Goal: Task Accomplishment & Management: Use online tool/utility

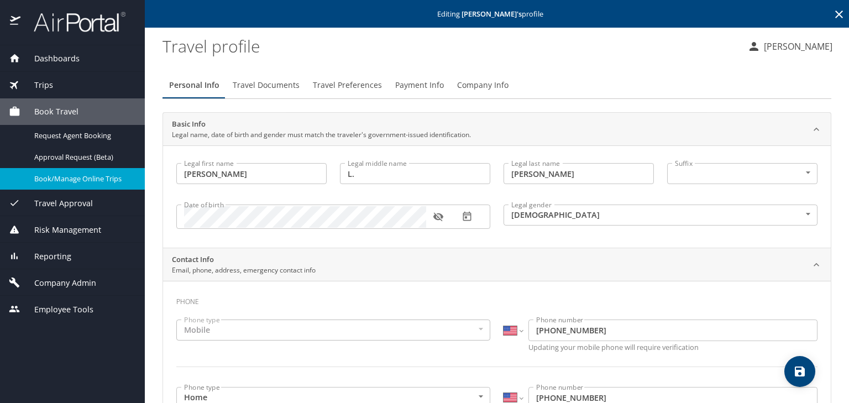
select select "US"
click at [80, 199] on span "Travel Approval" at bounding box center [56, 203] width 72 height 12
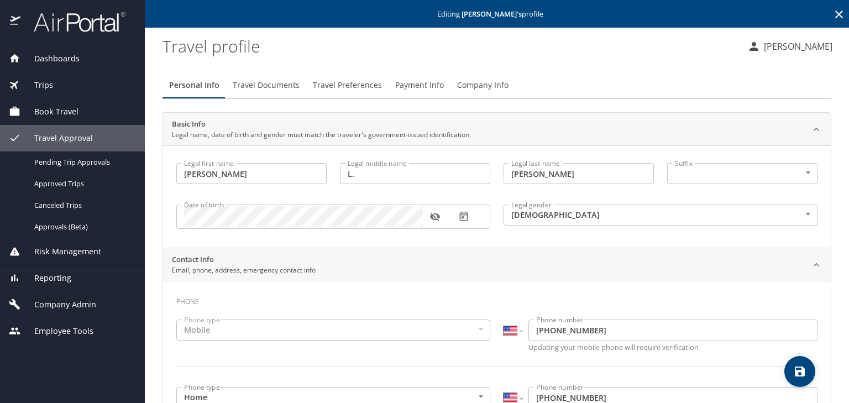
click at [82, 106] on div "Book Travel" at bounding box center [72, 112] width 127 height 12
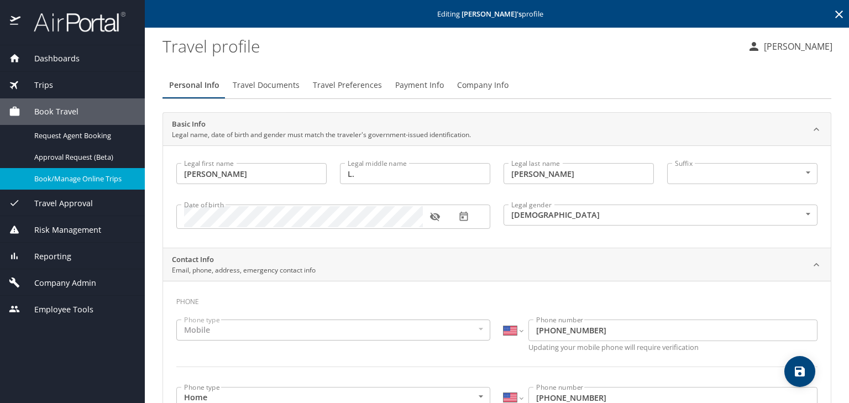
click at [86, 175] on span "Book/Manage Online Trips" at bounding box center [82, 179] width 97 height 11
